Goal: Task Accomplishment & Management: Complete application form

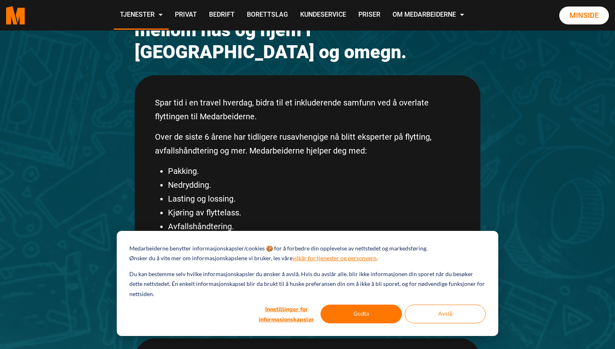
scroll to position [135, 0]
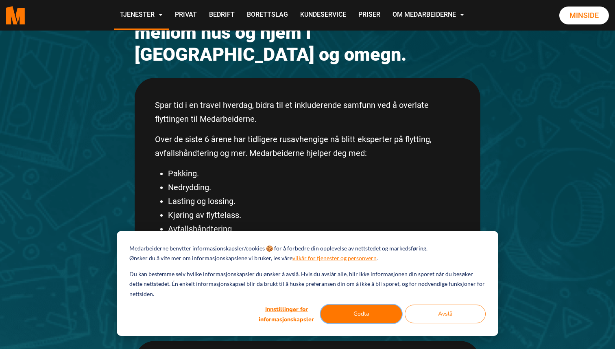
click at [362, 315] on button "Godta" at bounding box center [361, 313] width 81 height 19
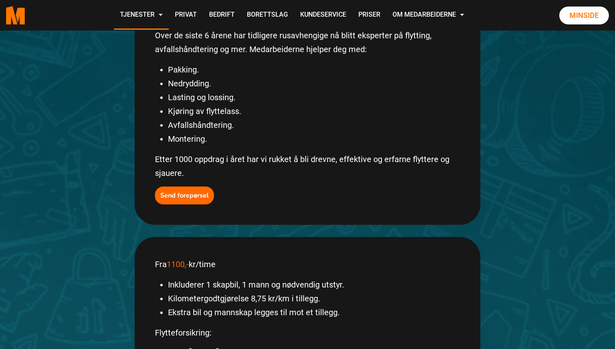
scroll to position [239, 0]
click at [184, 190] on b "Send forepørsel" at bounding box center [184, 194] width 48 height 9
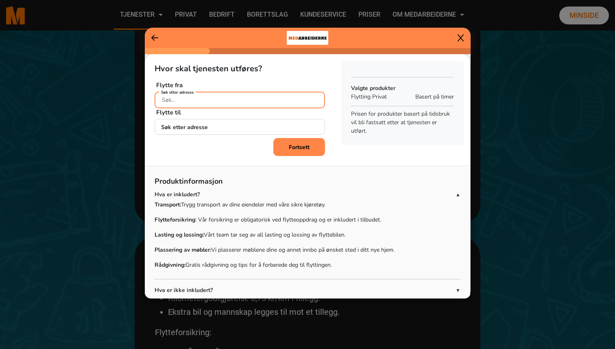
click at [186, 100] on input "Søk etter adresse" at bounding box center [240, 100] width 171 height 17
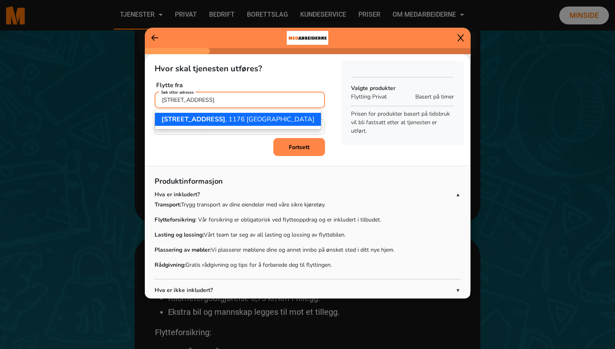
click at [194, 123] on span "Nordseterveien 29" at bounding box center [194, 119] width 64 height 9
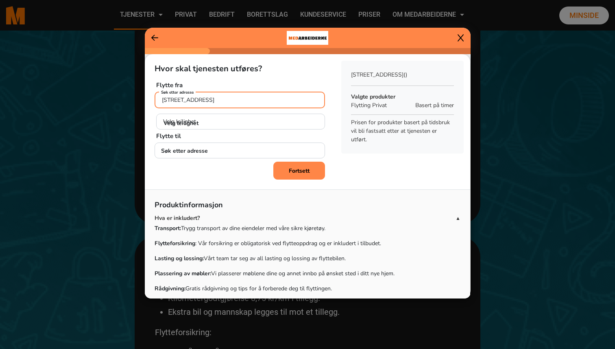
type input "Nordseterveien 29, 1176 Oslo"
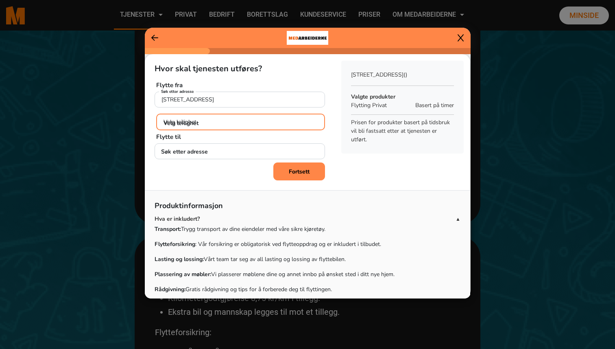
click at [187, 123] on select "Velg leilighet H0101 H0102 H0201 H0202 U0101" at bounding box center [240, 122] width 169 height 17
select select "H0202"
click at [156, 114] on select "Velg leilighet H0101 H0102 H0201 H0202 U0101" at bounding box center [240, 122] width 169 height 17
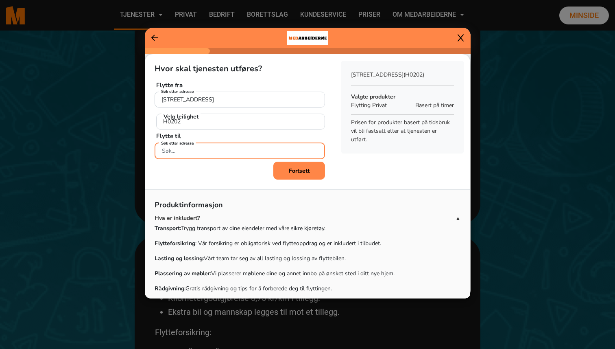
click at [185, 155] on input "Søk etter adresse" at bounding box center [240, 150] width 171 height 17
type input "cort adlersgate 20"
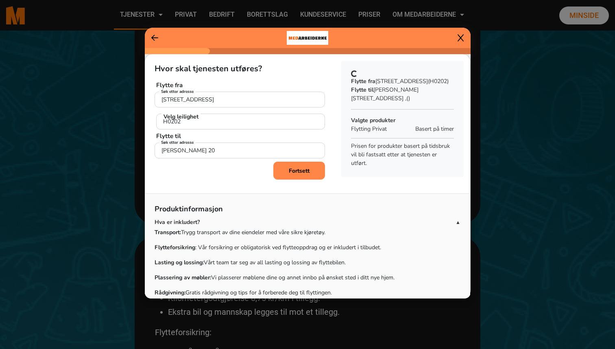
click at [305, 170] on b "Fortsett" at bounding box center [299, 171] width 21 height 8
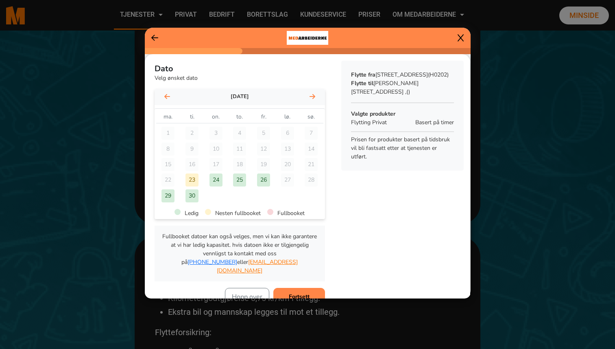
click at [311, 95] on icon at bounding box center [313, 96] width 6 height 7
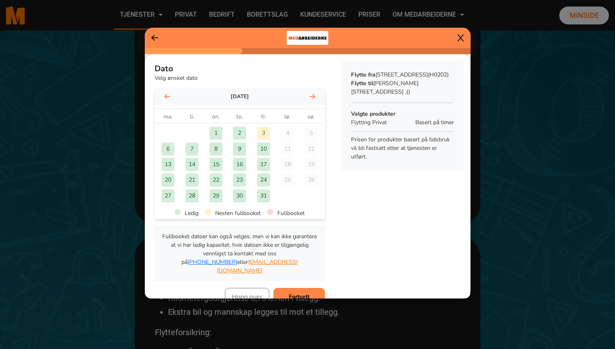
click at [311, 95] on icon at bounding box center [313, 96] width 6 height 7
click at [217, 148] on div "5" at bounding box center [216, 148] width 13 height 13
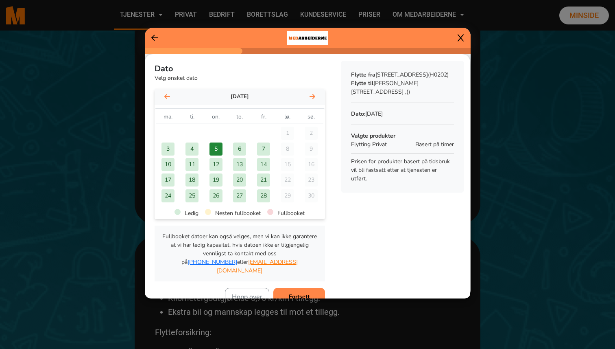
click at [297, 293] on b "Fortsett" at bounding box center [299, 297] width 21 height 8
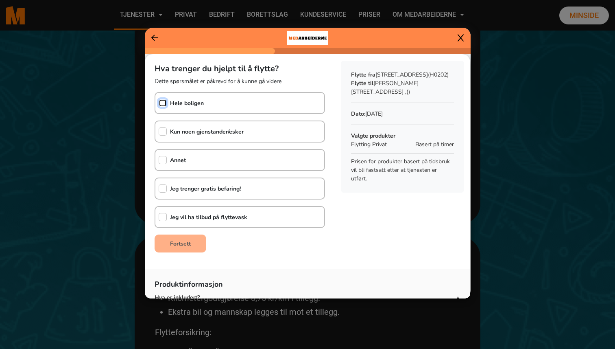
click at [163, 103] on input "checkbox" at bounding box center [163, 103] width 8 height 8
checkbox input "true"
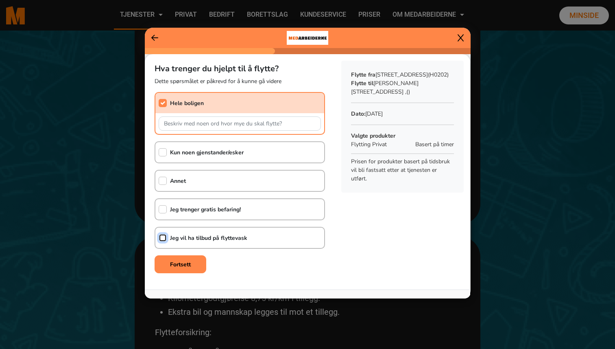
click at [164, 236] on input "checkbox" at bounding box center [163, 238] width 8 height 8
checkbox input "true"
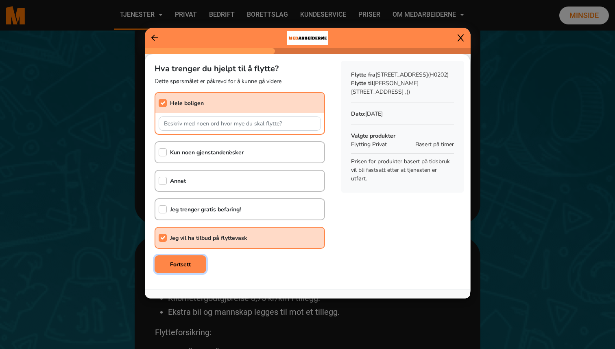
click at [184, 264] on b "Fortsett" at bounding box center [180, 264] width 21 height 8
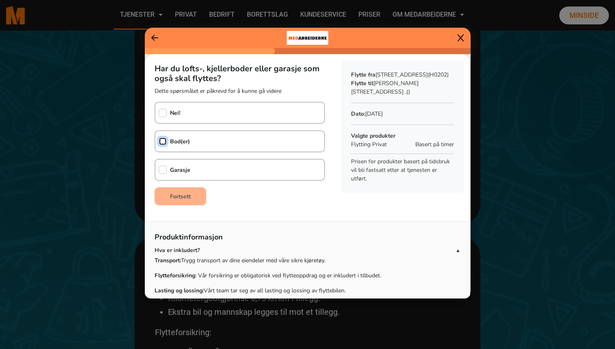
click at [163, 140] on input "checkbox" at bounding box center [163, 141] width 8 height 8
checkbox input "true"
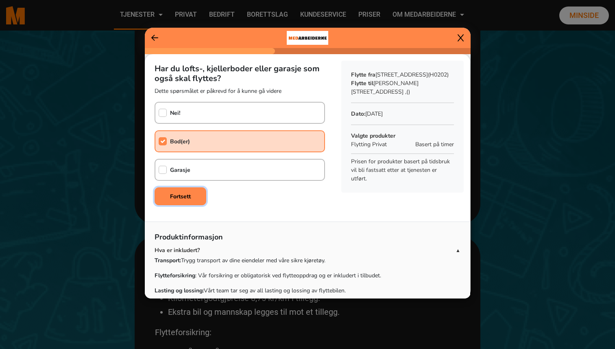
click at [182, 198] on b "Fortsett" at bounding box center [180, 197] width 21 height 8
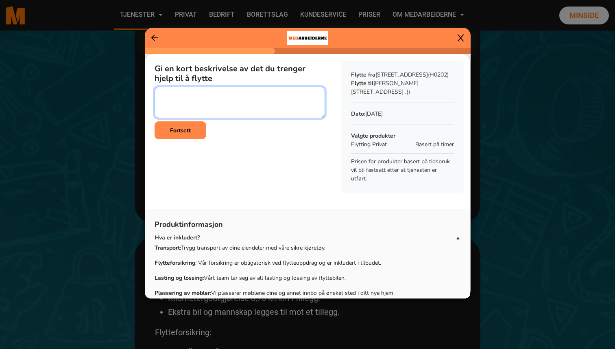
click at [166, 94] on textarea at bounding box center [240, 102] width 171 height 31
type textarea "Møbler, alt fra en bolig på 70km m terrasse"
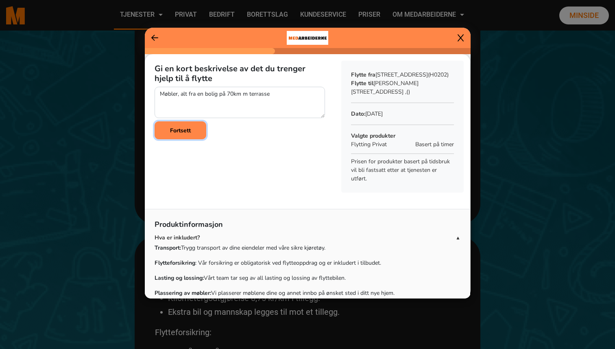
click at [178, 133] on b "Fortsett" at bounding box center [180, 131] width 21 height 8
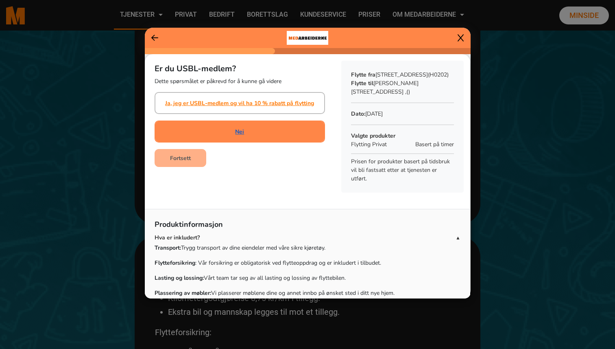
click at [240, 134] on link "Nei" at bounding box center [239, 131] width 9 height 9
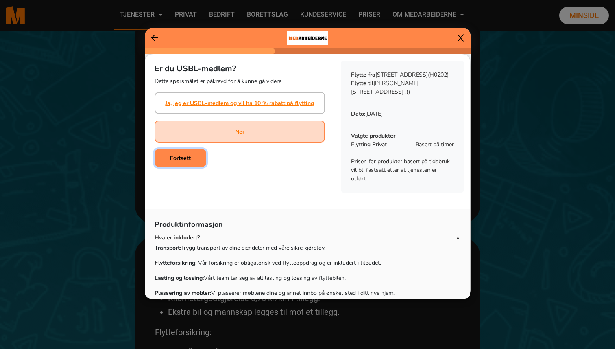
click at [182, 158] on b "Fortsett" at bounding box center [180, 158] width 21 height 8
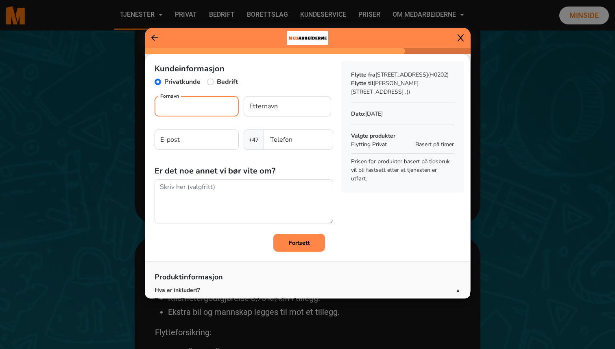
click at [175, 107] on input "Fornavn" at bounding box center [197, 106] width 84 height 20
type input "eva"
click at [270, 107] on input "Etternavn" at bounding box center [288, 106] width 88 height 20
type input "lindback"
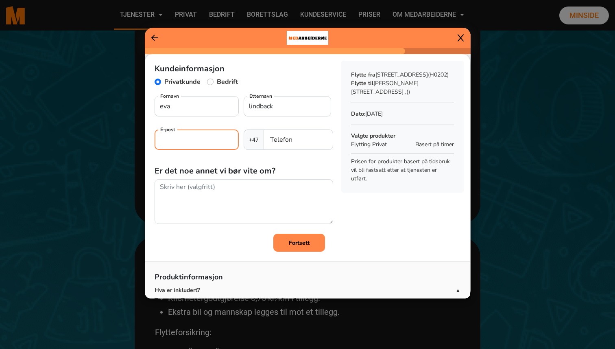
click at [185, 136] on input "E-post" at bounding box center [197, 139] width 84 height 20
type input "elindbac@cisco.com"
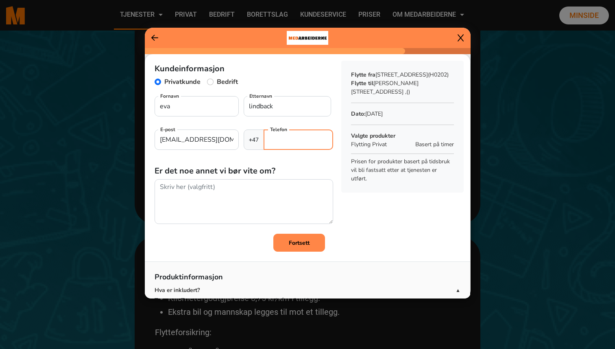
click at [287, 138] on input "Telefon" at bounding box center [298, 139] width 69 height 20
type input "91818288"
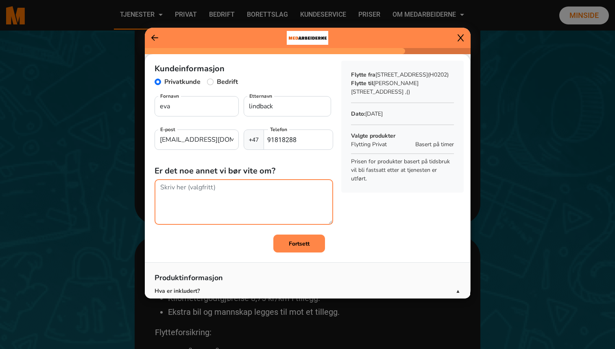
click at [186, 191] on textarea at bounding box center [244, 202] width 179 height 46
type textarea "En del er flyttet i forkant, så møbler og annet som skal flyttes"
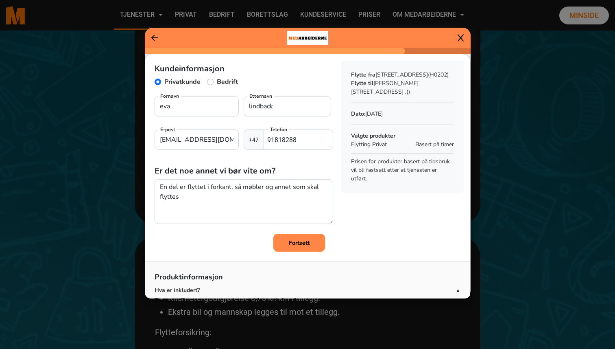
click at [308, 241] on b "Fortsett" at bounding box center [299, 243] width 21 height 8
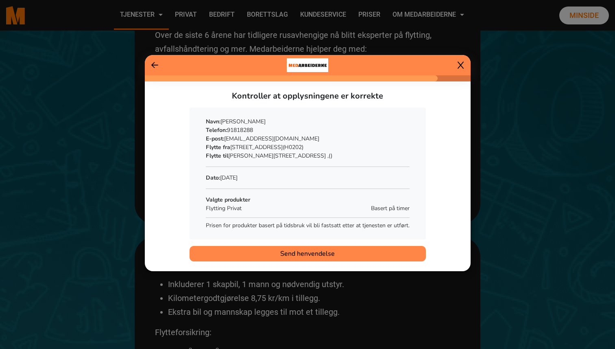
click at [309, 252] on span "Send henvendelse" at bounding box center [307, 254] width 55 height 10
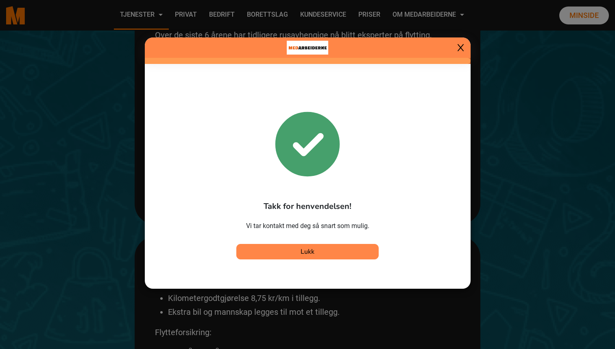
click at [309, 252] on span "Lukk" at bounding box center [308, 251] width 14 height 9
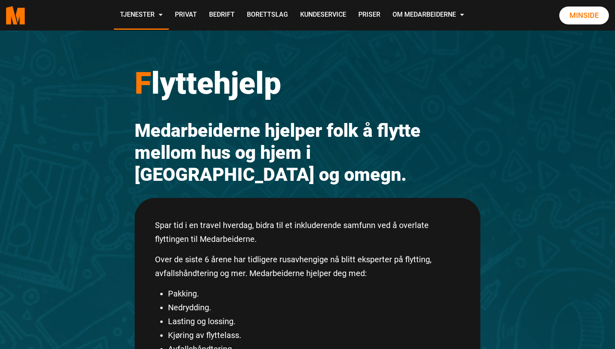
scroll to position [0, 0]
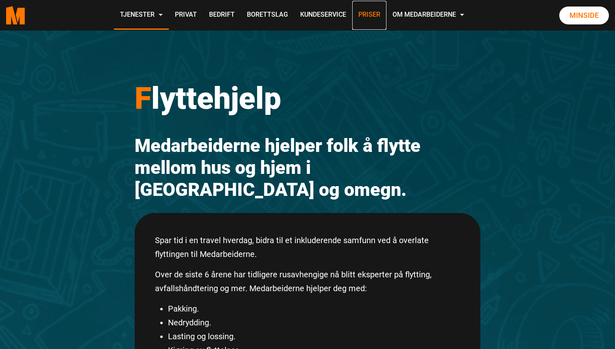
click at [371, 14] on link "Priser" at bounding box center [369, 15] width 34 height 29
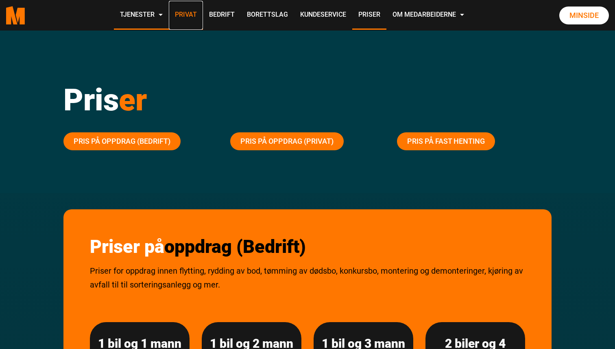
click at [184, 15] on link "Privat" at bounding box center [186, 15] width 34 height 29
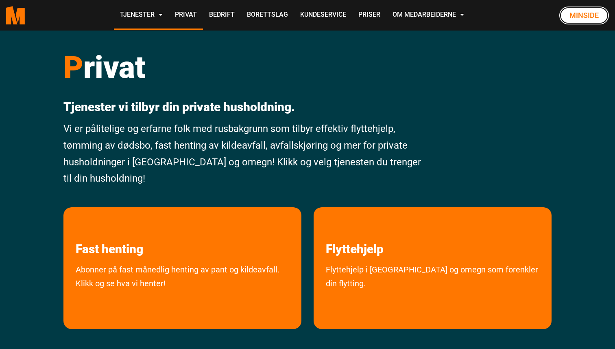
click at [587, 15] on link "Minside" at bounding box center [585, 16] width 50 height 18
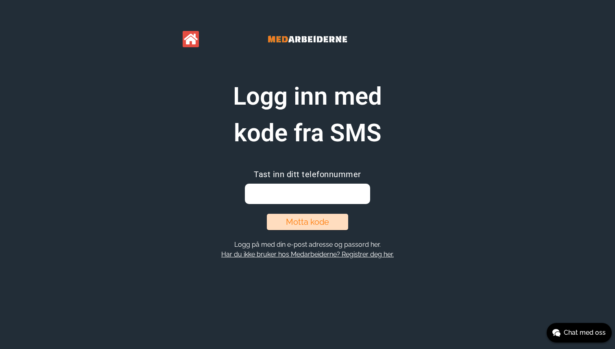
click at [309, 256] on button "Har du ikke bruker hos Medarbeiderne? Registrer deg her." at bounding box center [307, 254] width 177 height 9
click at [190, 39] on icon at bounding box center [191, 39] width 14 height 12
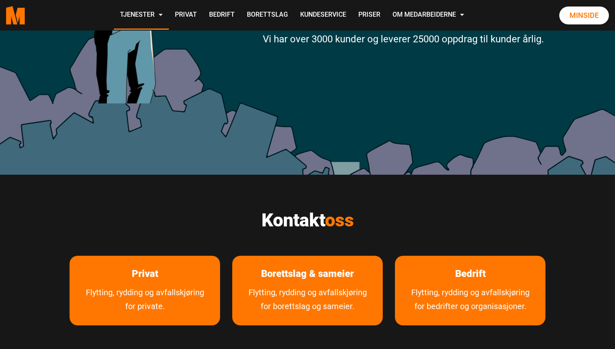
scroll to position [239, 0]
